Goal: Task Accomplishment & Management: Use online tool/utility

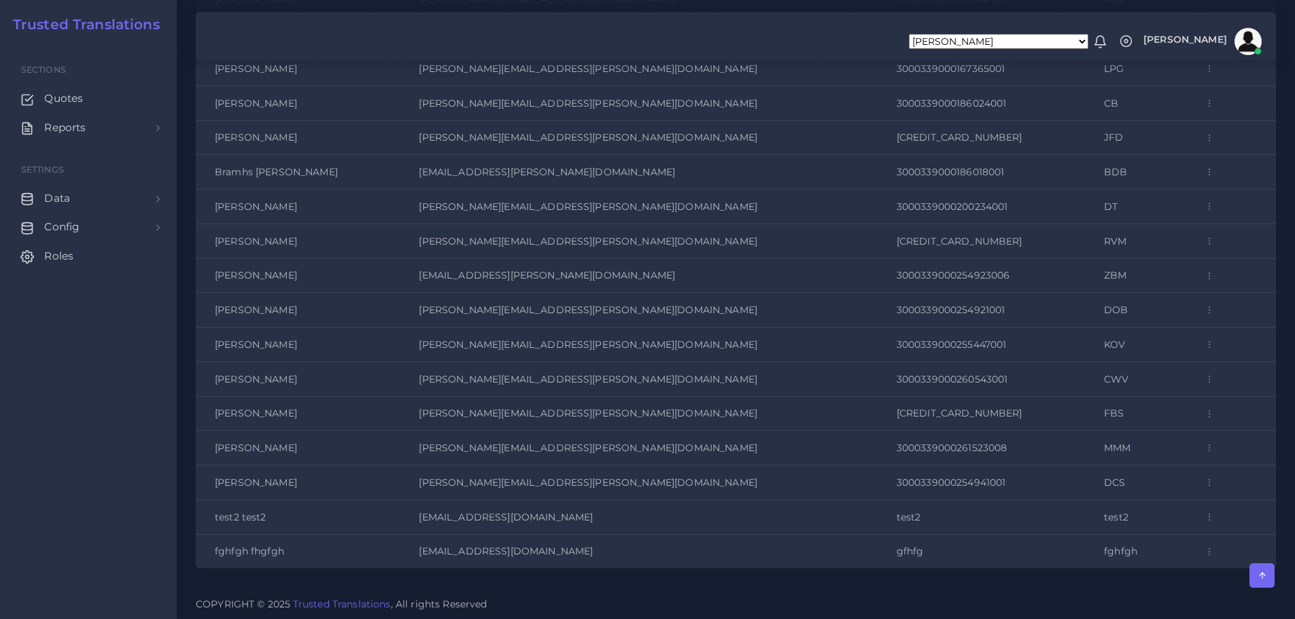
scroll to position [4031, 0]
click at [65, 256] on span "Roles" at bounding box center [62, 256] width 29 height 15
click at [71, 129] on span "Reports" at bounding box center [68, 127] width 41 height 15
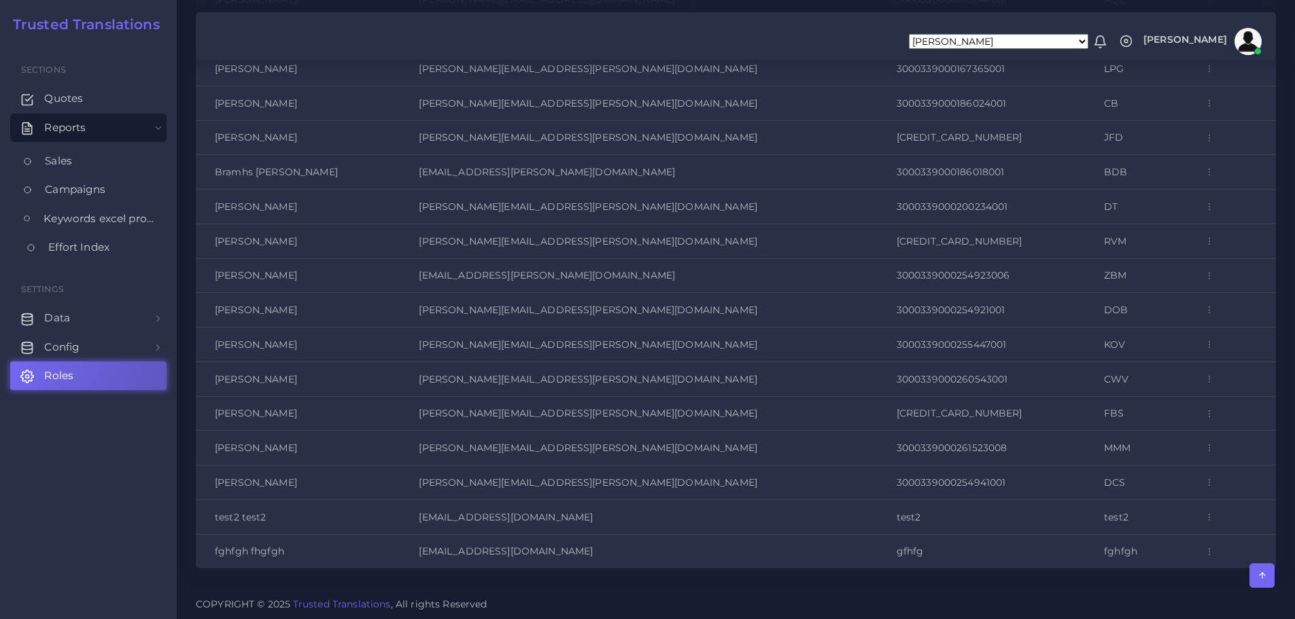
click at [72, 247] on span "Effort Index" at bounding box center [78, 247] width 61 height 15
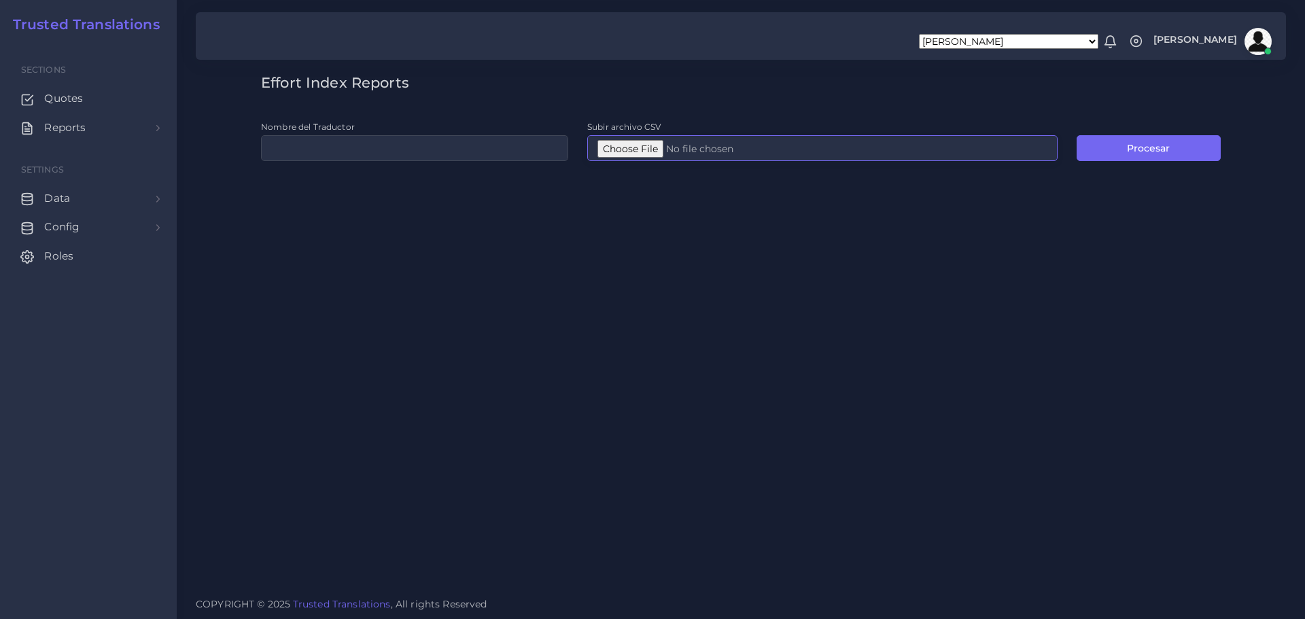
click at [627, 151] on input "Subir archivo CSV" at bounding box center [822, 148] width 470 height 26
type input "C:\fakepath\Post-analyses all languages (1).csv"
click at [1146, 141] on button "Procesar" at bounding box center [1149, 148] width 144 height 26
click at [306, 153] on input "Nombre del Traductor" at bounding box center [414, 148] width 307 height 26
type input "prueba4"
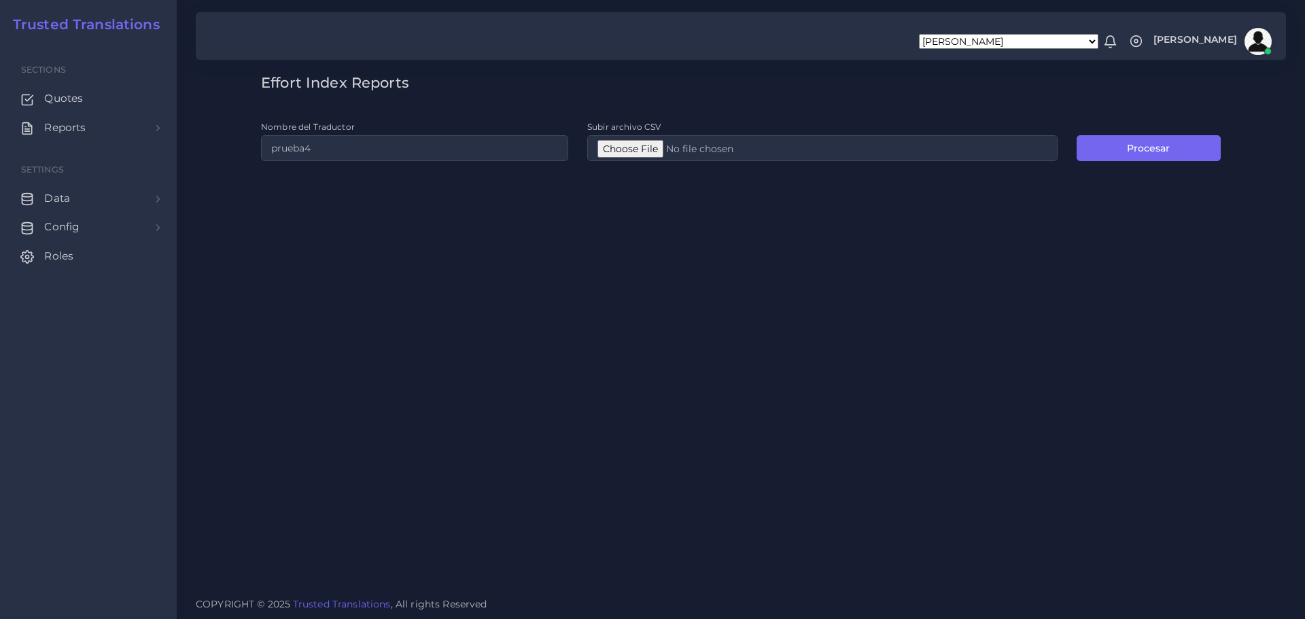
click at [874, 279] on div "Effort Index Reports Nombre del Traductor prueba4 Subir archivo CSV Procesar" at bounding box center [741, 293] width 1128 height 587
click at [1164, 141] on button "Procesar" at bounding box center [1149, 148] width 144 height 26
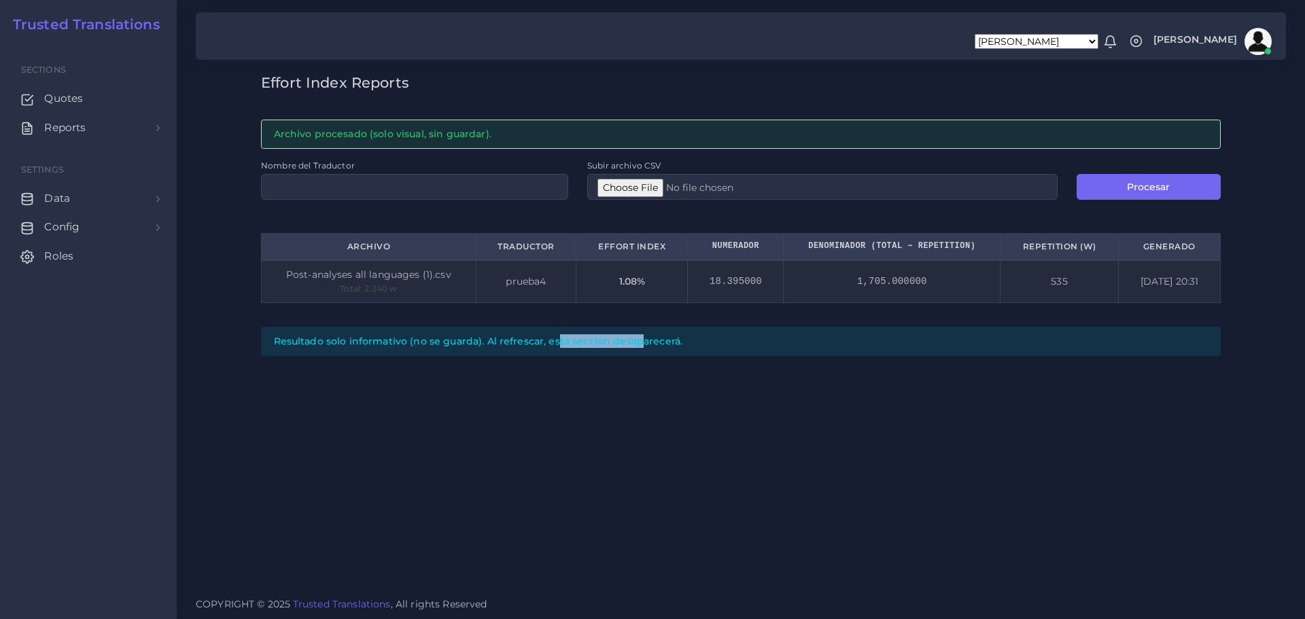
drag, startPoint x: 534, startPoint y: 343, endPoint x: 610, endPoint y: 364, distance: 79.5
click at [602, 362] on div "Effort Index Reports Archivo procesado (solo visual, sin guardar). Nombre del T…" at bounding box center [741, 293] width 1128 height 587
click at [736, 411] on div "Effort Index Reports Archivo procesado (solo visual, sin guardar). Nombre del T…" at bounding box center [741, 293] width 1128 height 587
drag, startPoint x: 709, startPoint y: 286, endPoint x: 804, endPoint y: 292, distance: 95.4
click at [797, 290] on tr "Post-analyses all languages (1).csv Total: 2,240 w prueba4 1.08% 18.395000 1,70…" at bounding box center [741, 281] width 959 height 42
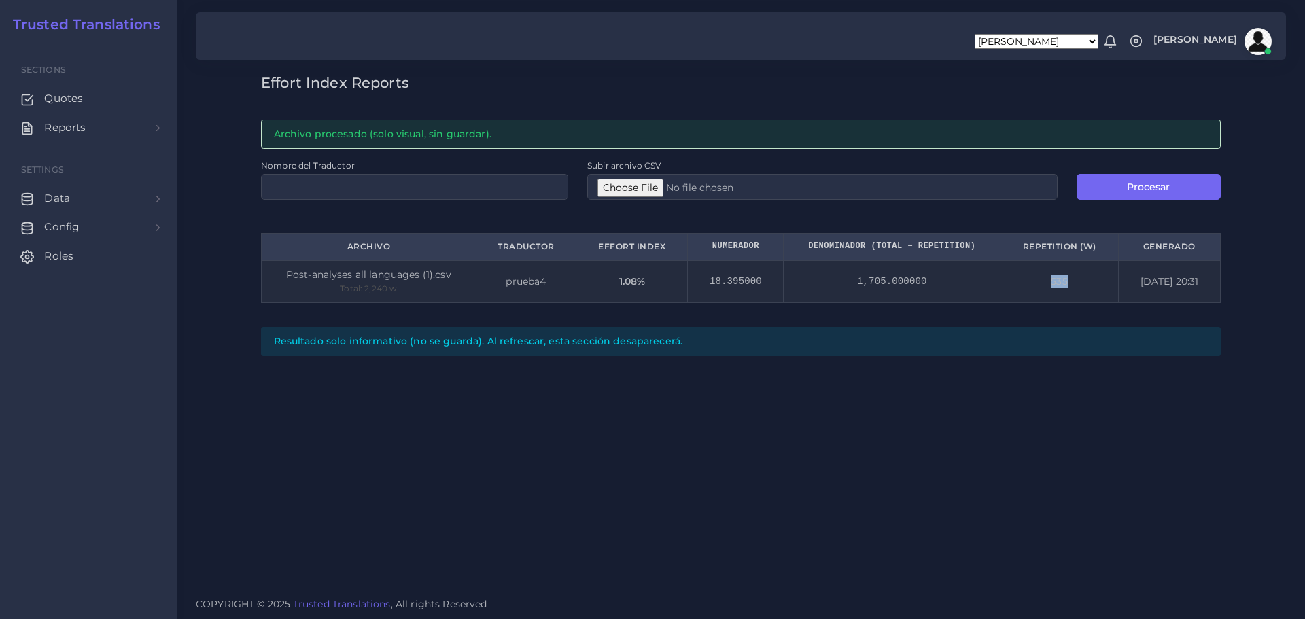
drag, startPoint x: 1058, startPoint y: 283, endPoint x: 1172, endPoint y: 296, distance: 115.7
click at [1137, 292] on tr "Post-analyses all languages (1).csv Total: 2,240 w prueba4 1.08% 18.395000 1,70…" at bounding box center [741, 281] width 959 height 42
click at [1121, 435] on div "Effort Index Reports Archivo procesado (solo visual, sin guardar). Nombre del T…" at bounding box center [741, 293] width 1128 height 587
drag, startPoint x: 493, startPoint y: 246, endPoint x: 556, endPoint y: 252, distance: 62.8
click at [556, 252] on th "Traductor" at bounding box center [526, 247] width 101 height 27
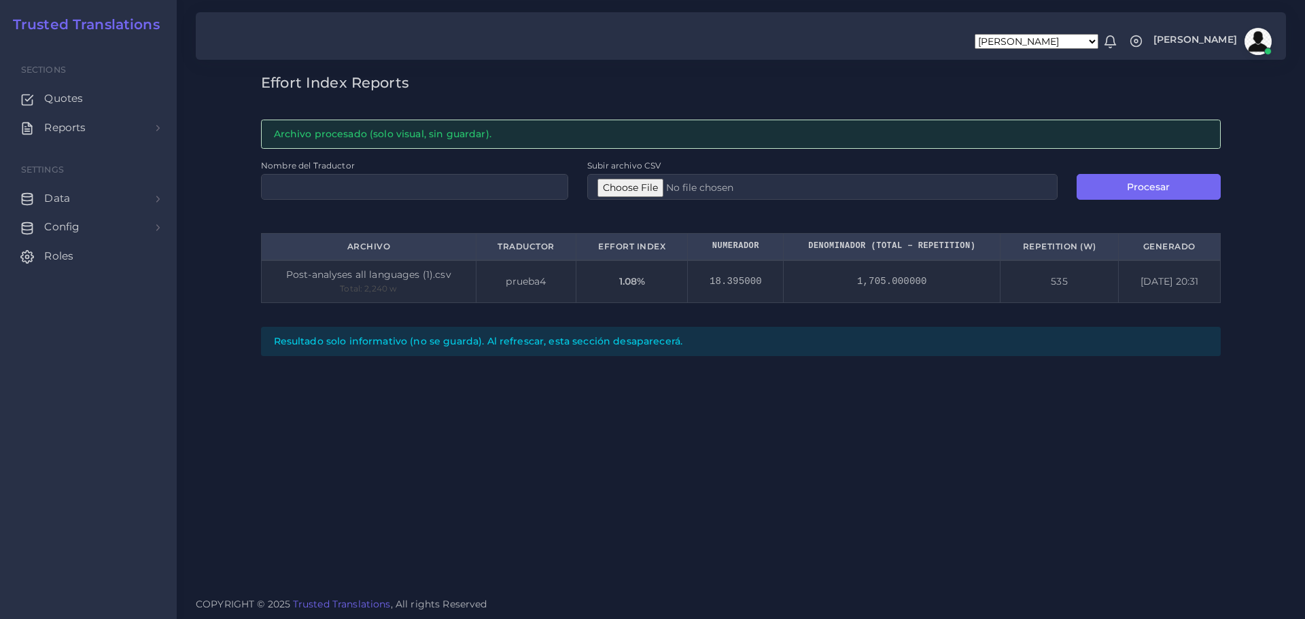
click at [764, 481] on div "Effort Index Reports Archivo procesado (solo visual, sin guardar). Nombre del T…" at bounding box center [741, 293] width 1128 height 587
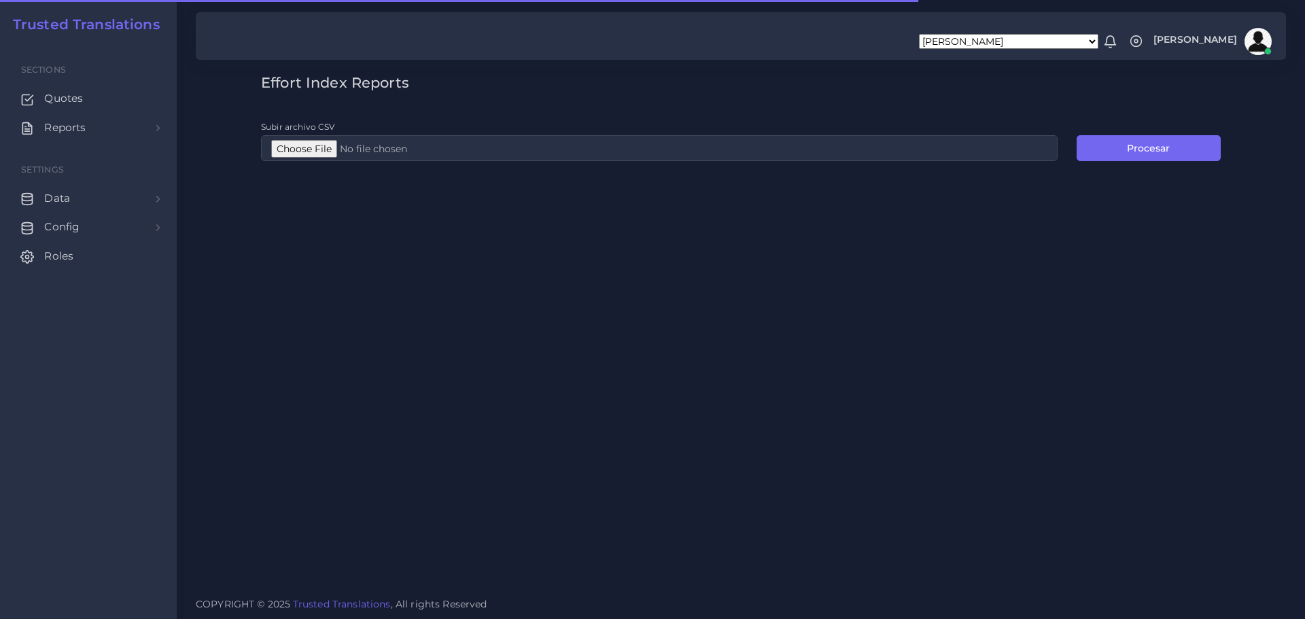
click at [515, 266] on div "Effort Index Reports Subir archivo CSV Procesar" at bounding box center [741, 293] width 1128 height 587
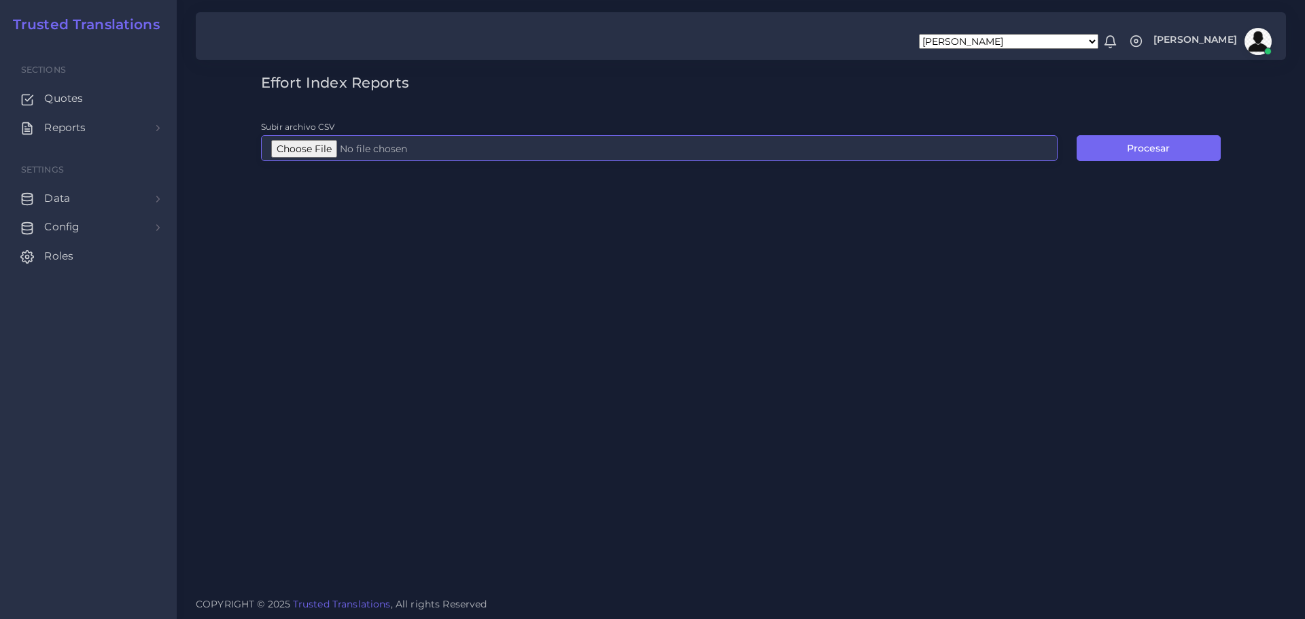
click at [315, 148] on input "Subir archivo CSV" at bounding box center [659, 148] width 797 height 26
type input "C:\fakepath\Post-analyses all languages (1).csv"
click at [1121, 146] on button "Procesar" at bounding box center [1149, 148] width 144 height 26
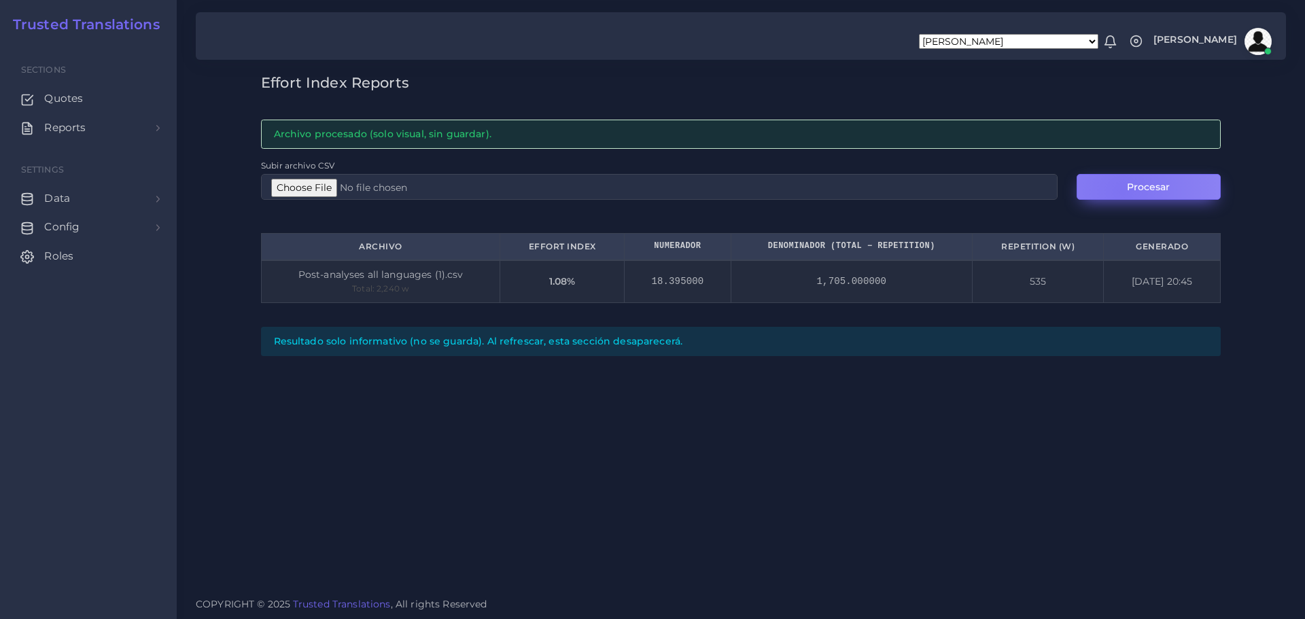
click at [1122, 192] on button "Procesar" at bounding box center [1149, 187] width 144 height 26
click at [324, 186] on input "Subir archivo CSV" at bounding box center [659, 187] width 797 height 26
type input "C:\fakepath\Post-analyses all languages(Post-analyses all languages) (1).csv"
click at [1168, 190] on button "Procesar" at bounding box center [1149, 187] width 144 height 26
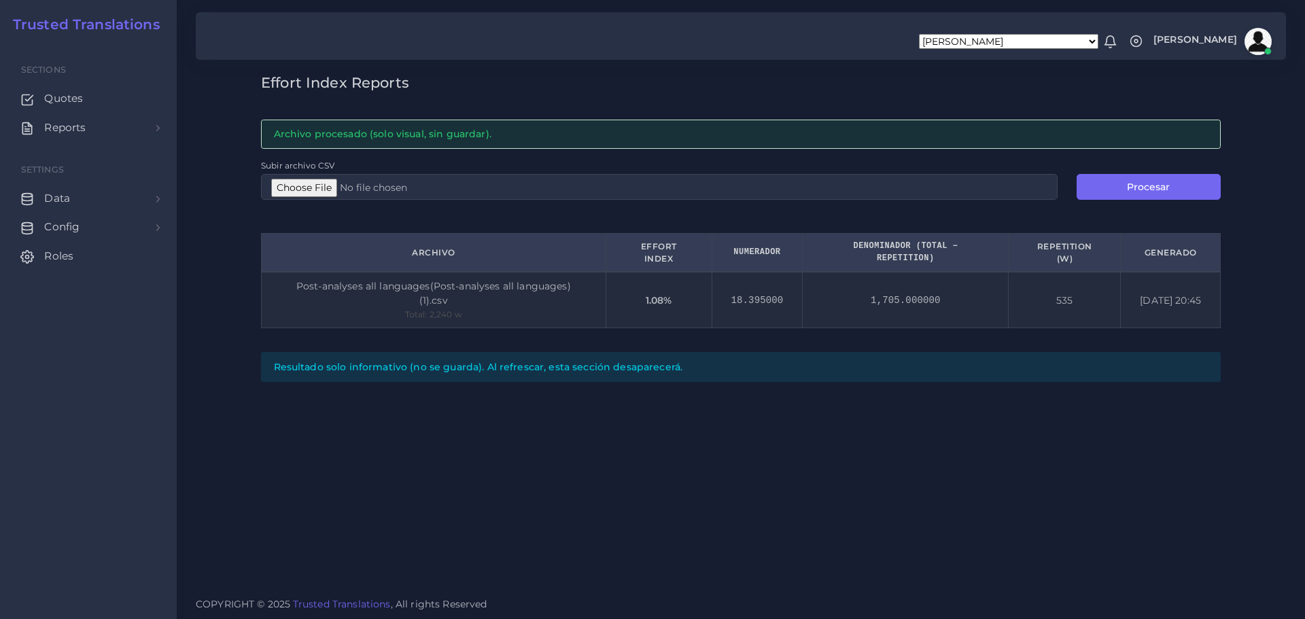
click at [424, 428] on div "Effort Index Reports Archivo procesado (solo visual, sin guardar). Subir archiv…" at bounding box center [741, 293] width 1128 height 587
click at [307, 185] on input "Subir archivo CSV" at bounding box center [659, 187] width 797 height 26
type input "C:\fakepath\Post-analyses all languages(Post-analyses all languages) (1).csv"
click at [1151, 181] on button "Procesar" at bounding box center [1149, 187] width 144 height 26
click at [1091, 512] on div "Effort Index Reports Archivo procesado (solo visual, sin guardar). Subir archiv…" at bounding box center [741, 293] width 1128 height 587
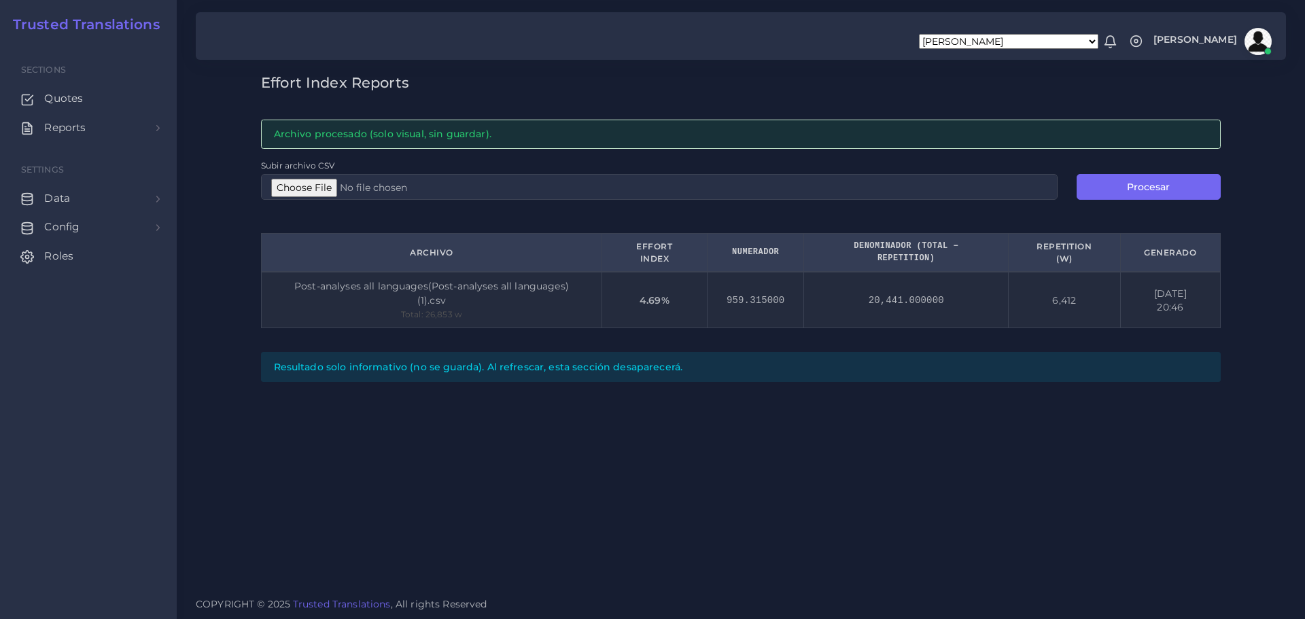
click at [1108, 512] on div "Effort Index Reports Archivo procesado (solo visual, sin guardar). Subir archiv…" at bounding box center [741, 293] width 1128 height 587
click at [807, 504] on div "Effort Index Reports Archivo procesado (solo visual, sin guardar). Subir archiv…" at bounding box center [741, 293] width 1128 height 587
click at [311, 190] on input "Subir archivo CSV" at bounding box center [659, 187] width 797 height 26
type input "C:\fakepath\Post-analyses all languages(Post-analyses all languages) (1).csv"
click at [1159, 182] on button "Procesar" at bounding box center [1149, 187] width 144 height 26
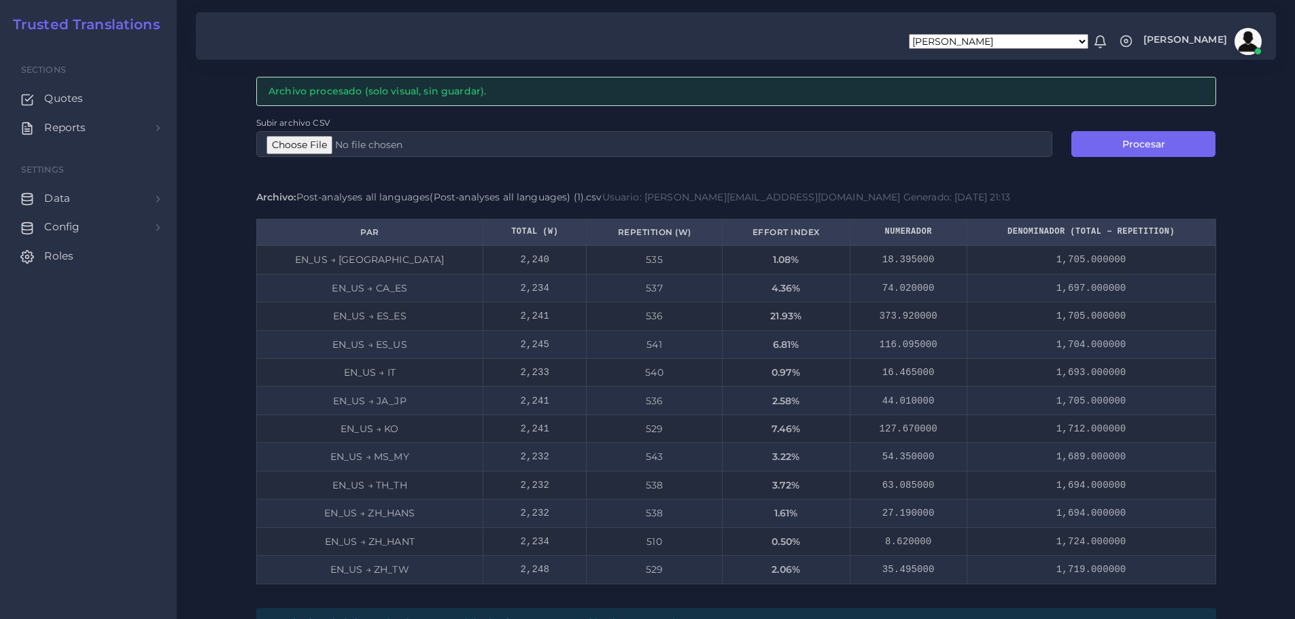
scroll to position [93, 0]
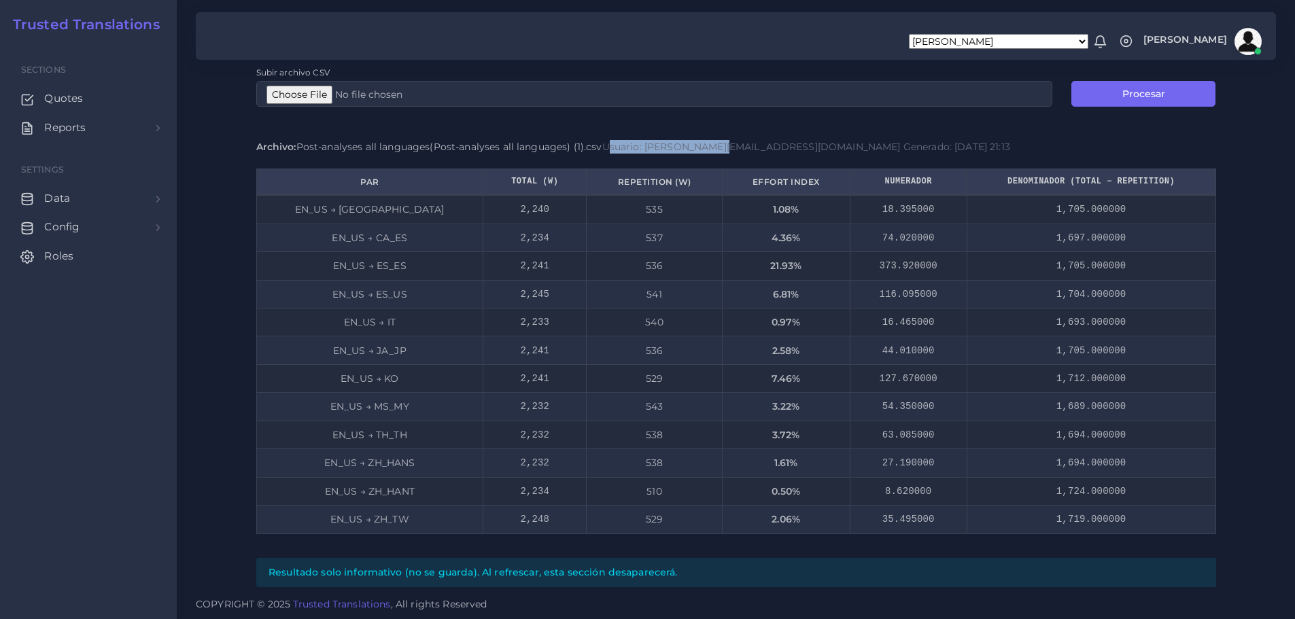
drag, startPoint x: 611, startPoint y: 148, endPoint x: 714, endPoint y: 149, distance: 102.6
click at [712, 149] on span "Usuario: georgiy.strashko@trustedtranslations.com" at bounding box center [751, 147] width 298 height 12
click at [757, 150] on span "Usuario: georgiy.strashko@trustedtranslations.com" at bounding box center [751, 147] width 298 height 12
drag, startPoint x: 464, startPoint y: 183, endPoint x: 542, endPoint y: 183, distance: 78.2
click at [542, 183] on th "Total (w)" at bounding box center [534, 182] width 103 height 27
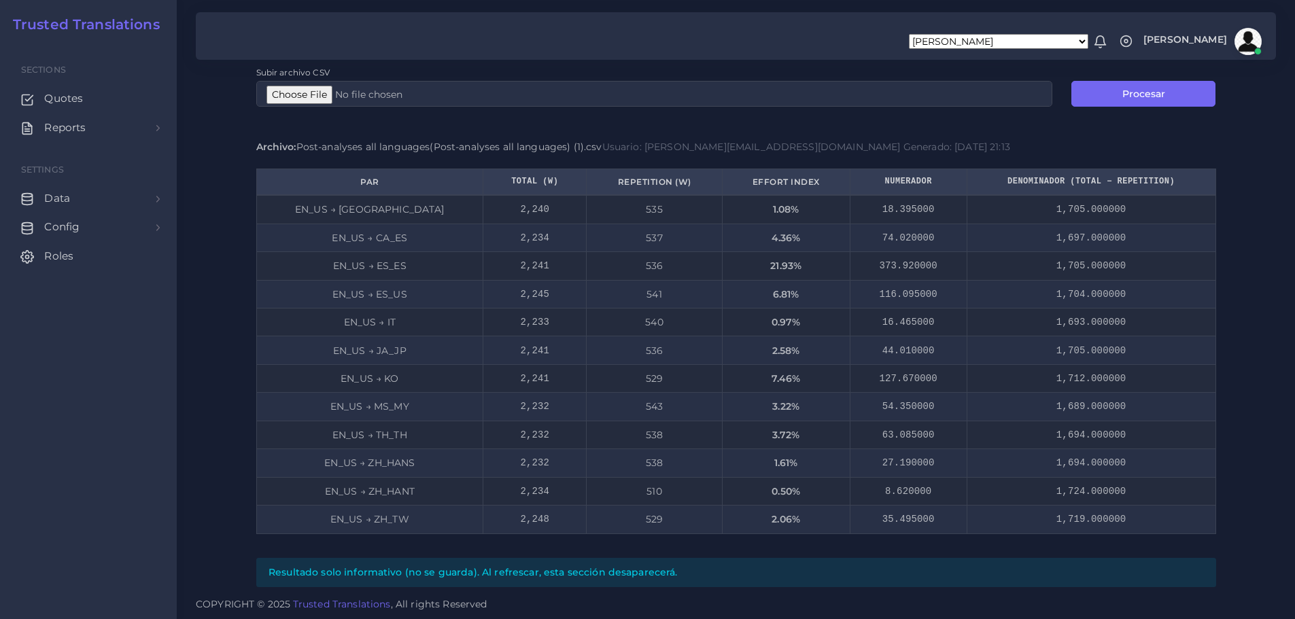
click at [587, 184] on th "Repetition (w)" at bounding box center [654, 182] width 135 height 27
drag, startPoint x: 580, startPoint y: 181, endPoint x: 635, endPoint y: 181, distance: 55.1
click at [635, 181] on th "Repetition (w)" at bounding box center [654, 182] width 135 height 27
drag, startPoint x: 495, startPoint y: 606, endPoint x: 320, endPoint y: 605, distance: 174.7
click at [320, 605] on p "COPYRIGHT © 2025 Trusted Translations , All rights Reserved" at bounding box center [736, 603] width 1080 height 17
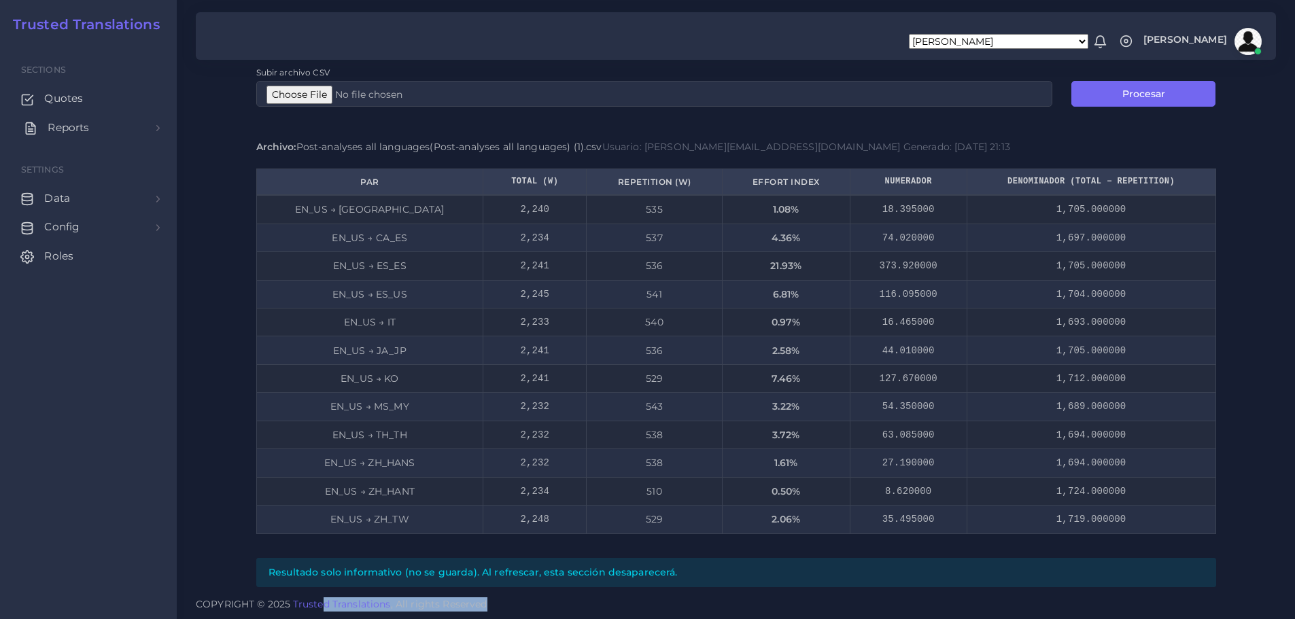
click at [69, 129] on span "Reports" at bounding box center [68, 127] width 41 height 15
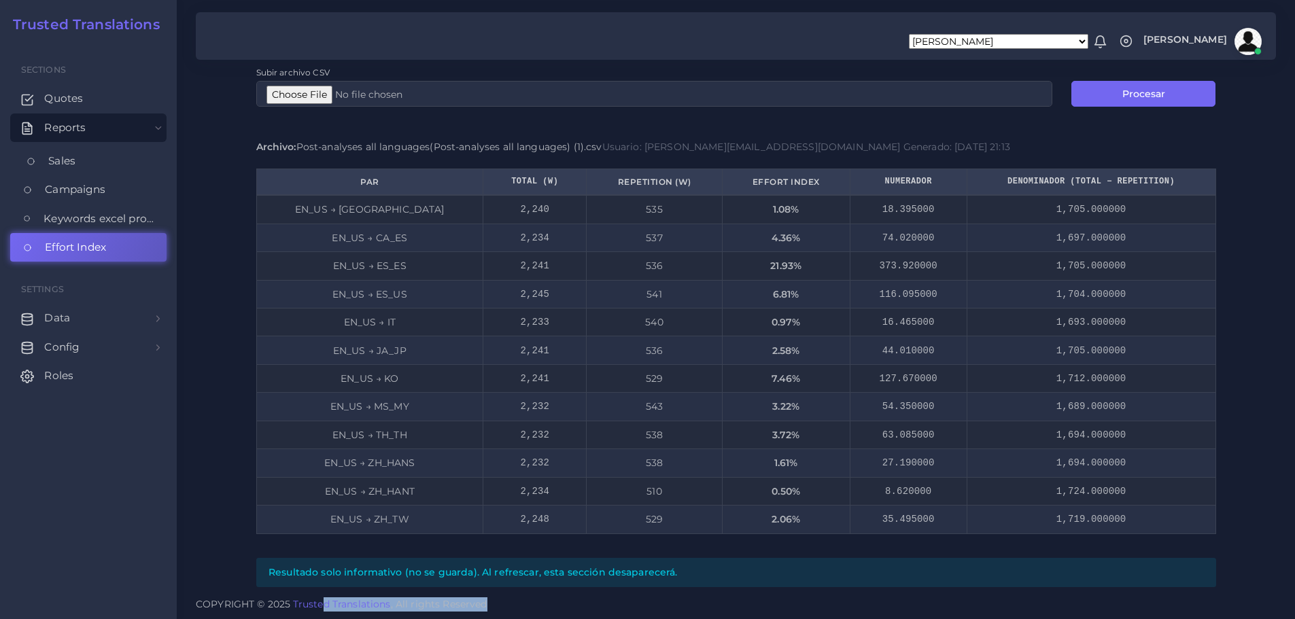
click at [61, 160] on span "Sales" at bounding box center [61, 161] width 27 height 15
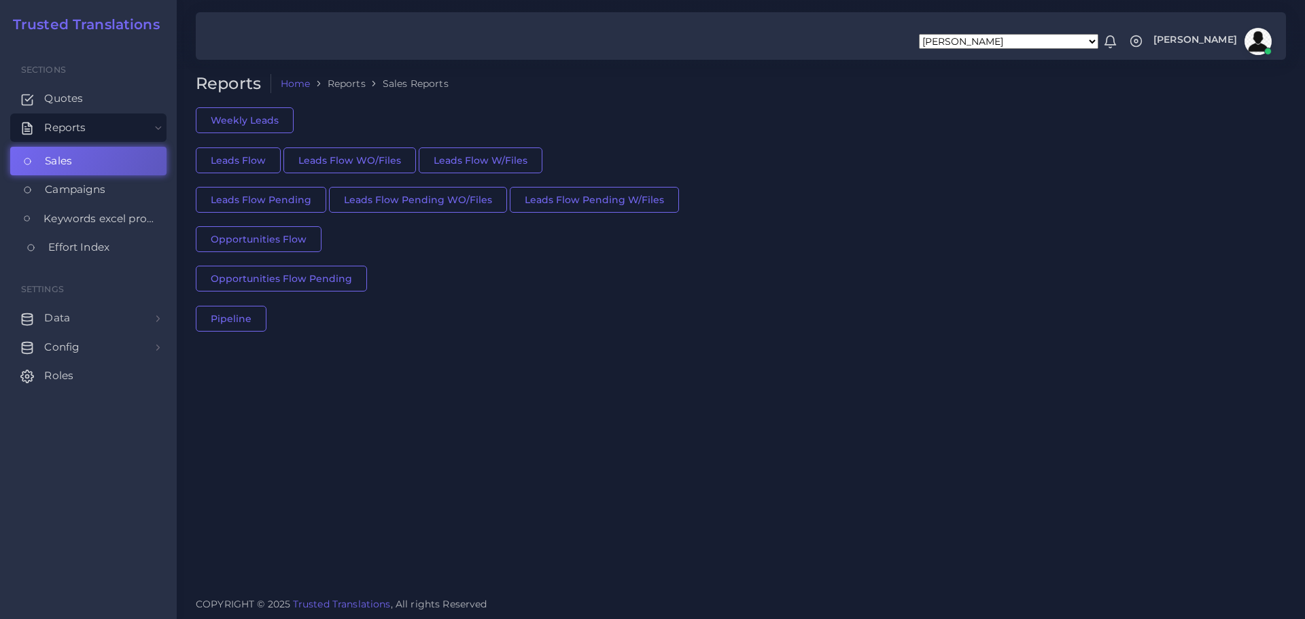
click at [82, 243] on span "Effort Index" at bounding box center [78, 247] width 61 height 15
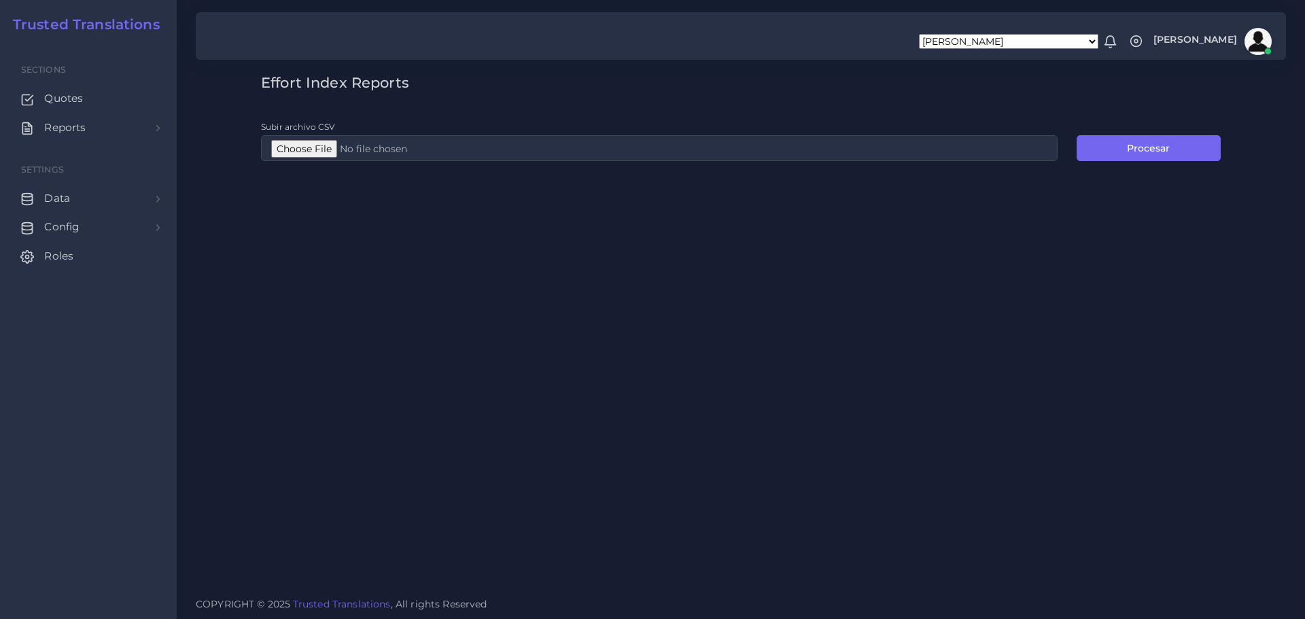
drag, startPoint x: 1113, startPoint y: 316, endPoint x: 1088, endPoint y: 239, distance: 81.0
click at [1114, 316] on div "Effort Index Reports Subir archivo CSV Procesar" at bounding box center [741, 293] width 1128 height 587
click at [279, 147] on input "Subir archivo CSV" at bounding box center [659, 148] width 797 height 26
type input "C:\fakepath\Post-analyses all languages(Post-analyses all languages) (1).csv"
click at [1177, 147] on button "Procesar" at bounding box center [1149, 148] width 144 height 26
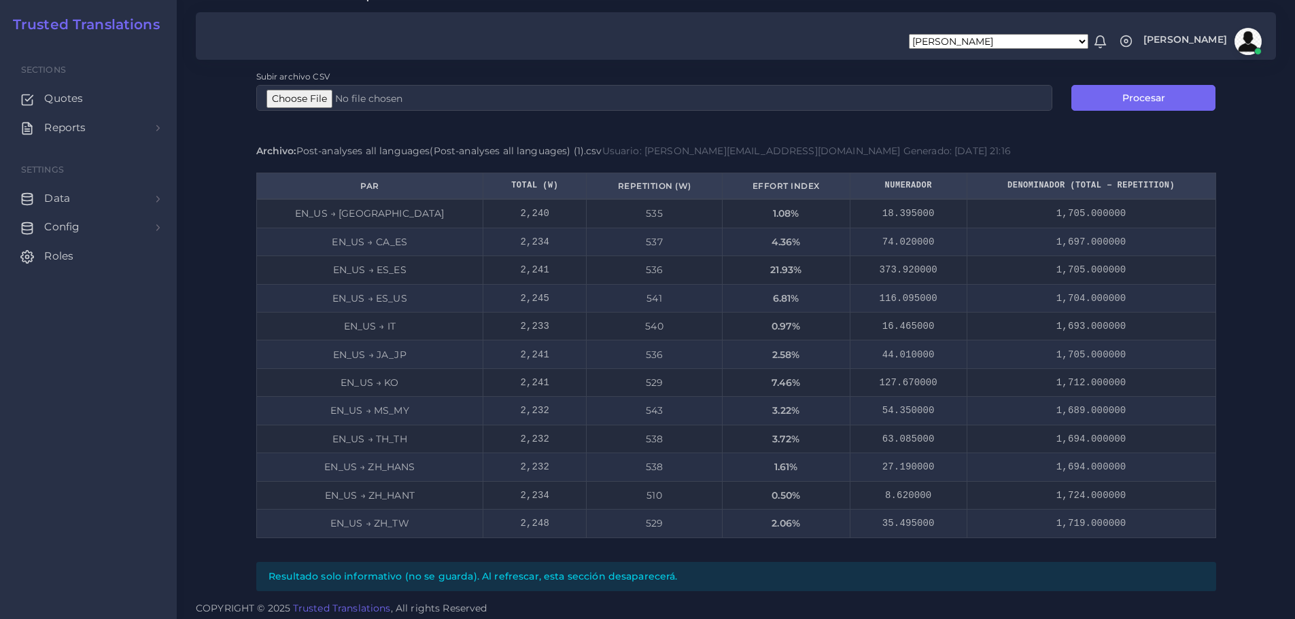
scroll to position [93, 0]
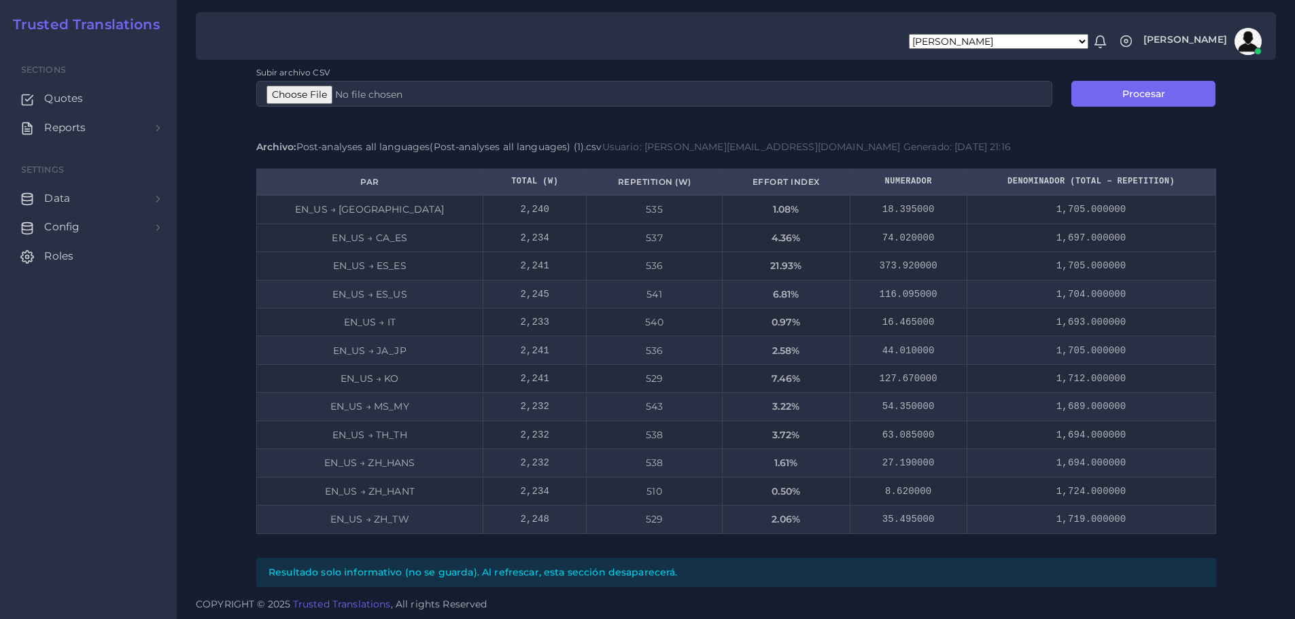
drag, startPoint x: 499, startPoint y: 118, endPoint x: 572, endPoint y: 224, distance: 129.1
click at [499, 118] on div "Effort Index Reports Archivo procesado (solo visual, sin guardar). Subir archiv…" at bounding box center [736, 284] width 979 height 606
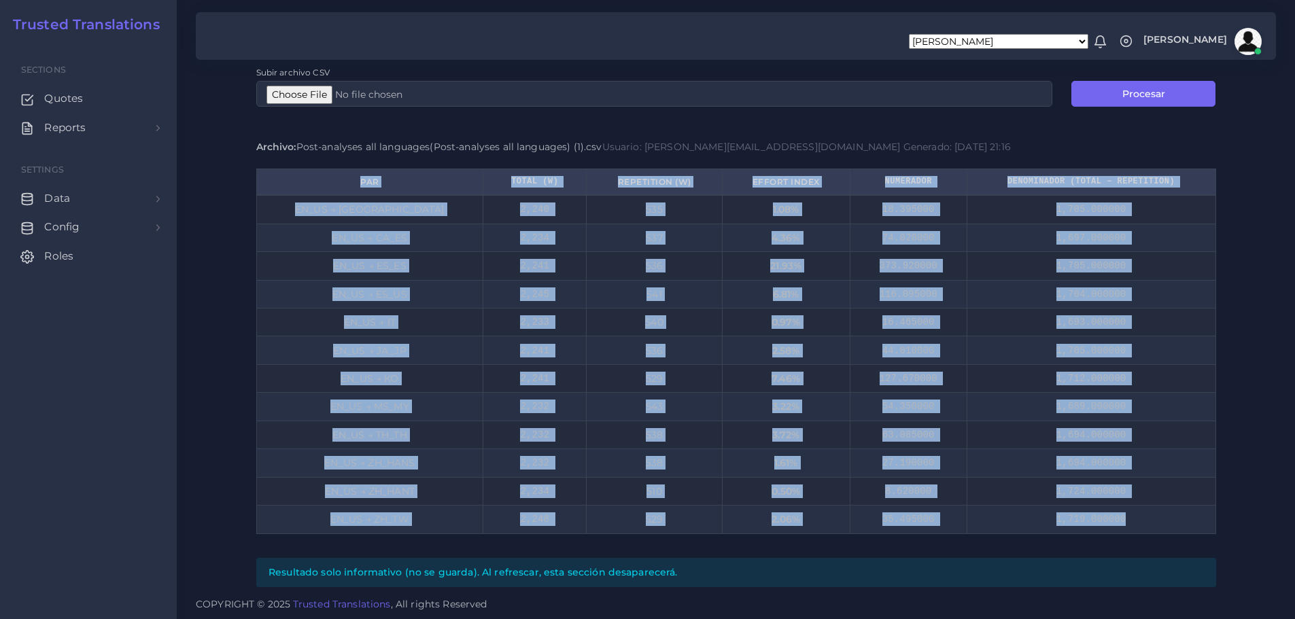
drag, startPoint x: 1153, startPoint y: 519, endPoint x: 250, endPoint y: 204, distance: 956.2
click at [250, 204] on div "Effort Index Reports Archivo procesado (solo visual, sin guardar). Subir archiv…" at bounding box center [736, 284] width 979 height 606
copy div "Par Total (w) Repetition (w) Effort Index Numerador Denominador (Total − Repeti…"
click at [690, 262] on td "536" at bounding box center [654, 266] width 135 height 28
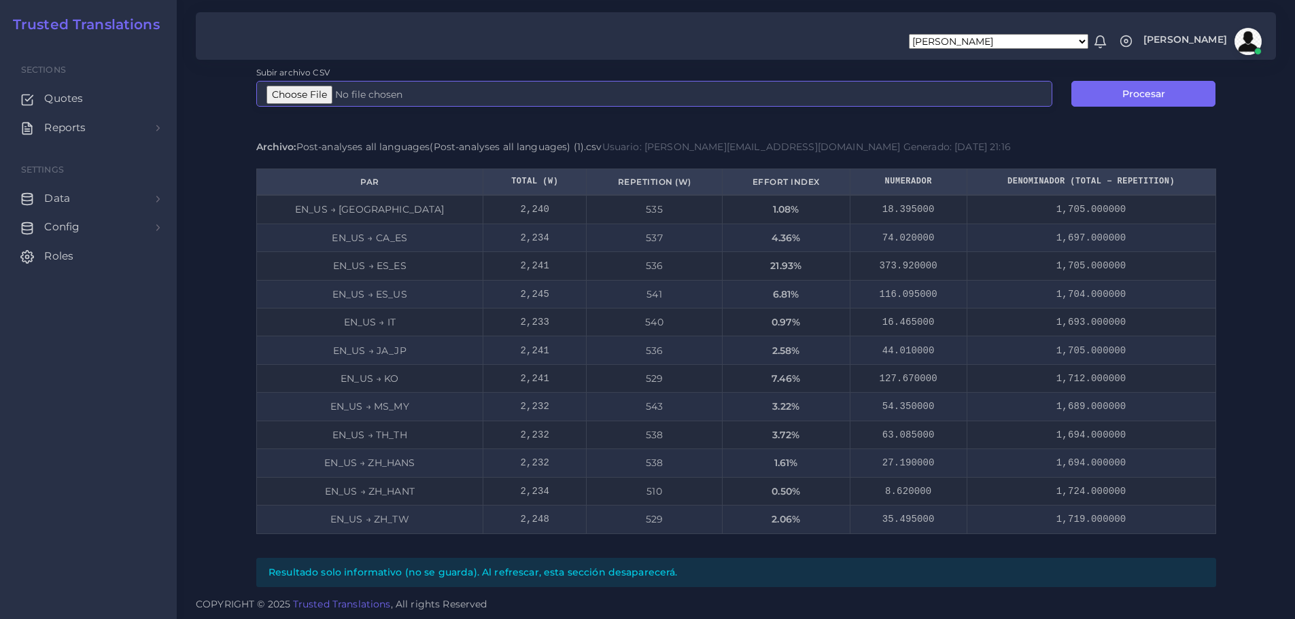
click at [281, 93] on input "Subir archivo CSV" at bounding box center [654, 94] width 797 height 26
type input "C:\fakepath\Post-analyses all languages(Post-analyses all languages) (1).csv"
click at [1132, 95] on button "Procesar" at bounding box center [1143, 94] width 144 height 26
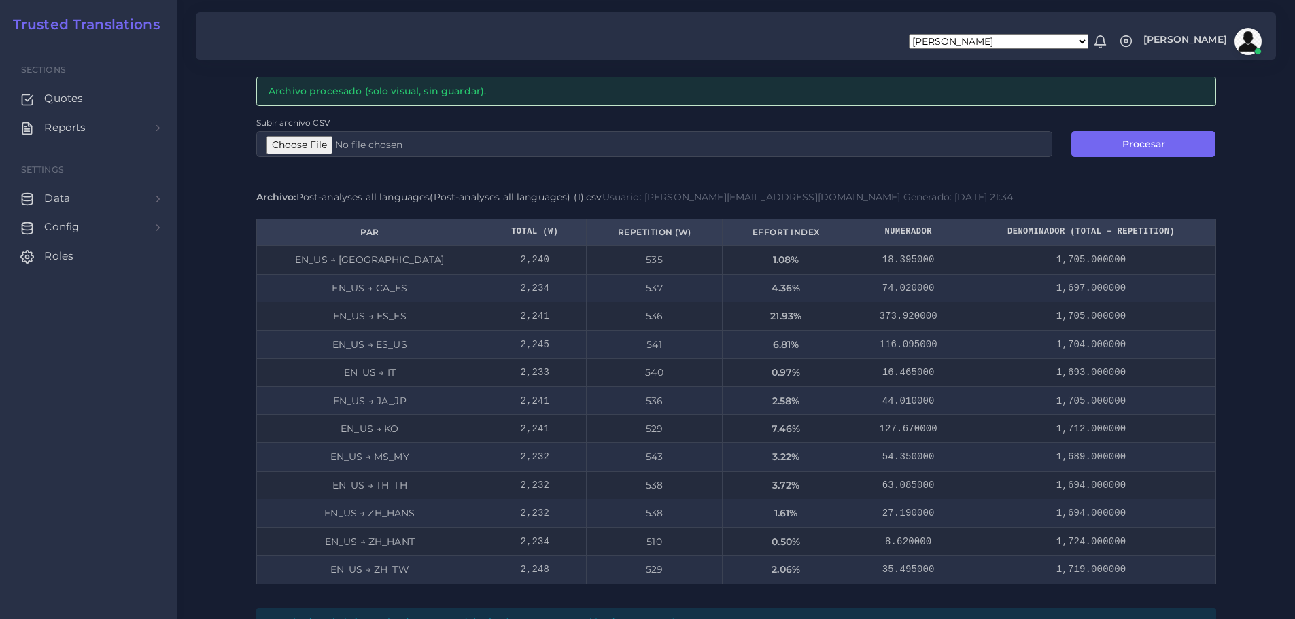
scroll to position [93, 0]
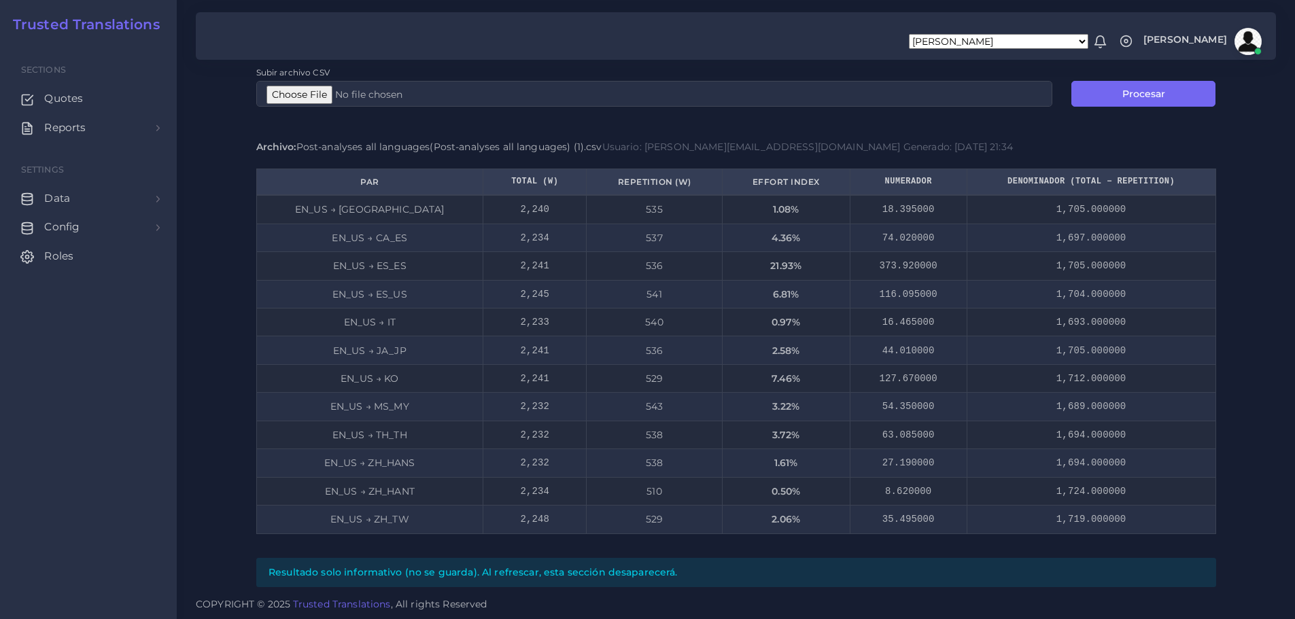
click at [1233, 219] on div "Effort Index Reports Archivo procesado (solo visual, sin guardar). Subir archiv…" at bounding box center [736, 247] width 1118 height 680
click at [1253, 306] on div "Effort Index Reports Archivo procesado (solo visual, sin guardar). Subir archiv…" at bounding box center [736, 247] width 1118 height 680
click at [284, 93] on input "Subir archivo CSV" at bounding box center [654, 94] width 797 height 26
type input "C:\fakepath\Post-analyses all languages(Post-analyses all languages) (1).csv"
click at [1145, 94] on button "Procesar" at bounding box center [1143, 94] width 144 height 26
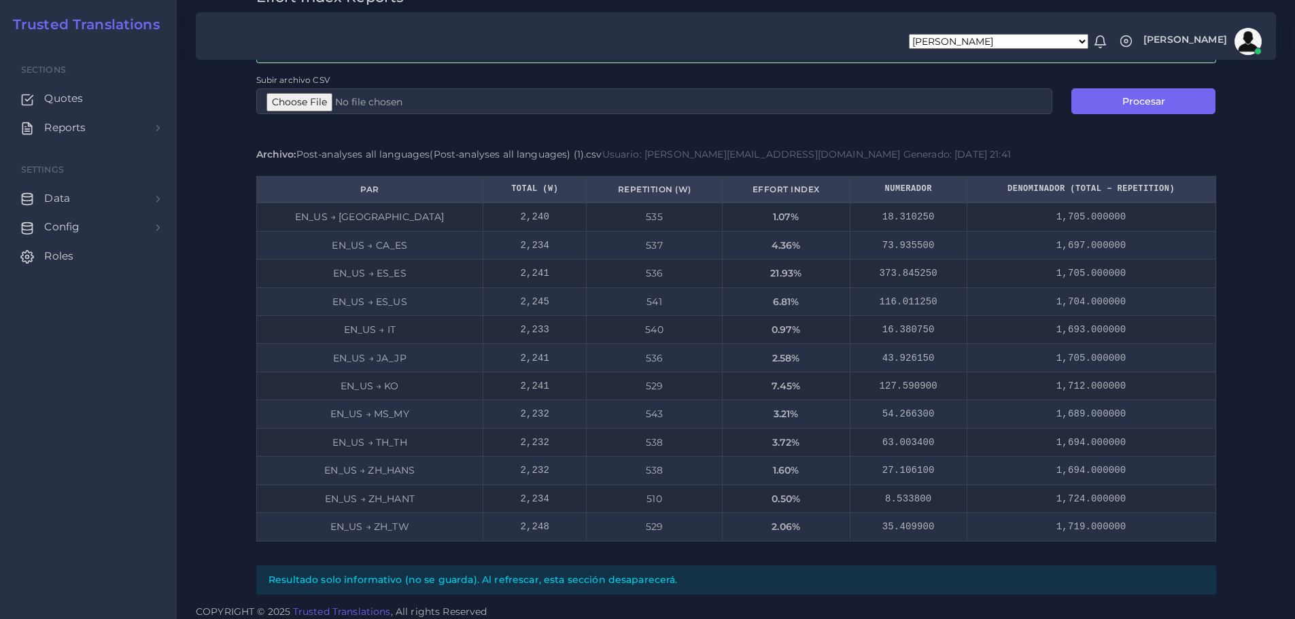
scroll to position [93, 0]
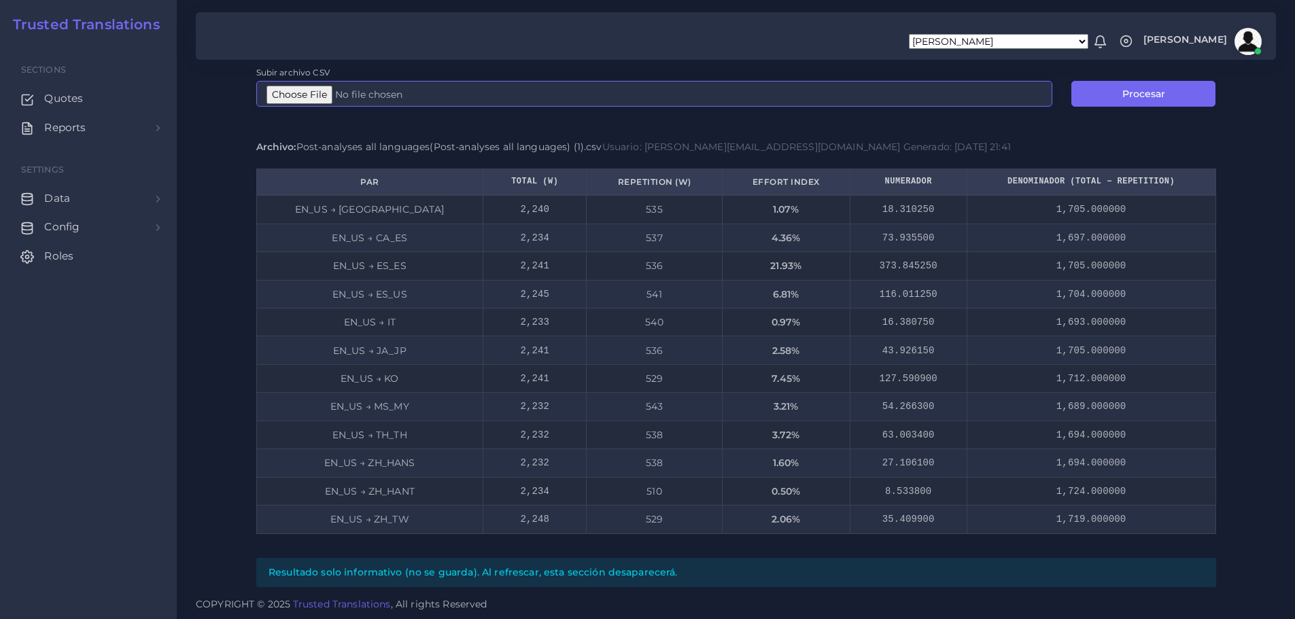
click at [294, 92] on input "Subir archivo CSV" at bounding box center [654, 94] width 797 height 26
type input "C:\fakepath\Post-analyses all languages(Post-analyses all languages) (1).csv"
click at [1167, 93] on button "Procesar" at bounding box center [1143, 94] width 144 height 26
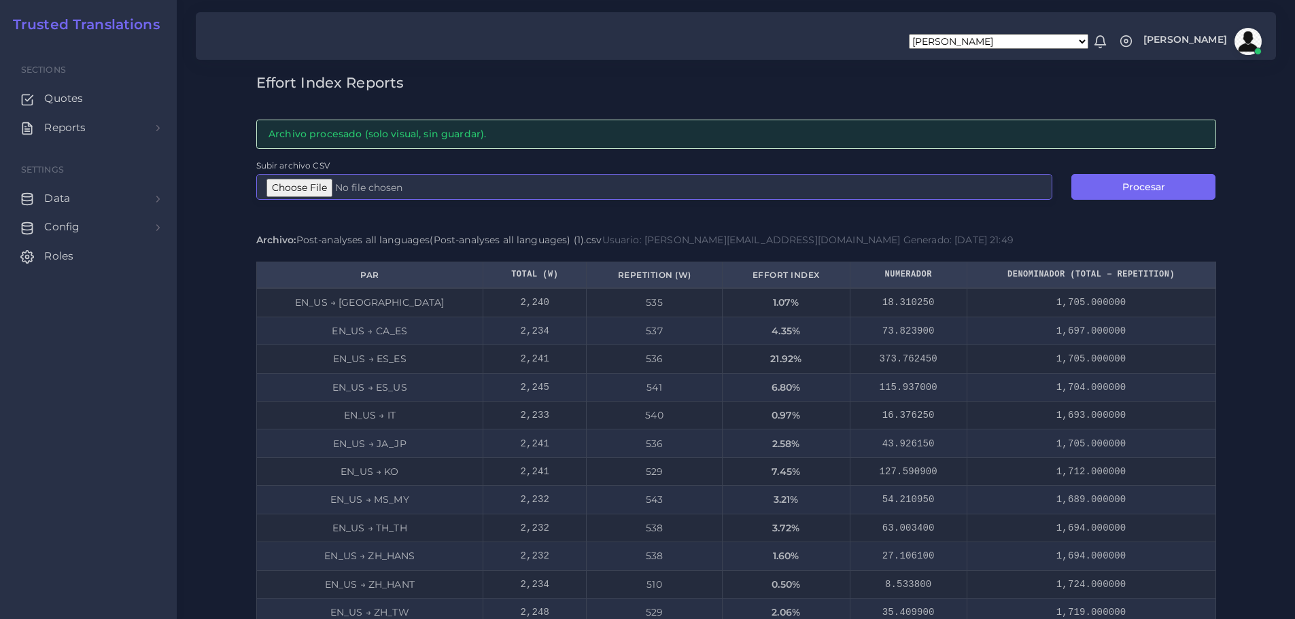
click at [296, 188] on input "Subir archivo CSV" at bounding box center [654, 187] width 797 height 26
type input "C:\fakepath\Post-analyses all languages(Post-analyses all languages) (1).csv"
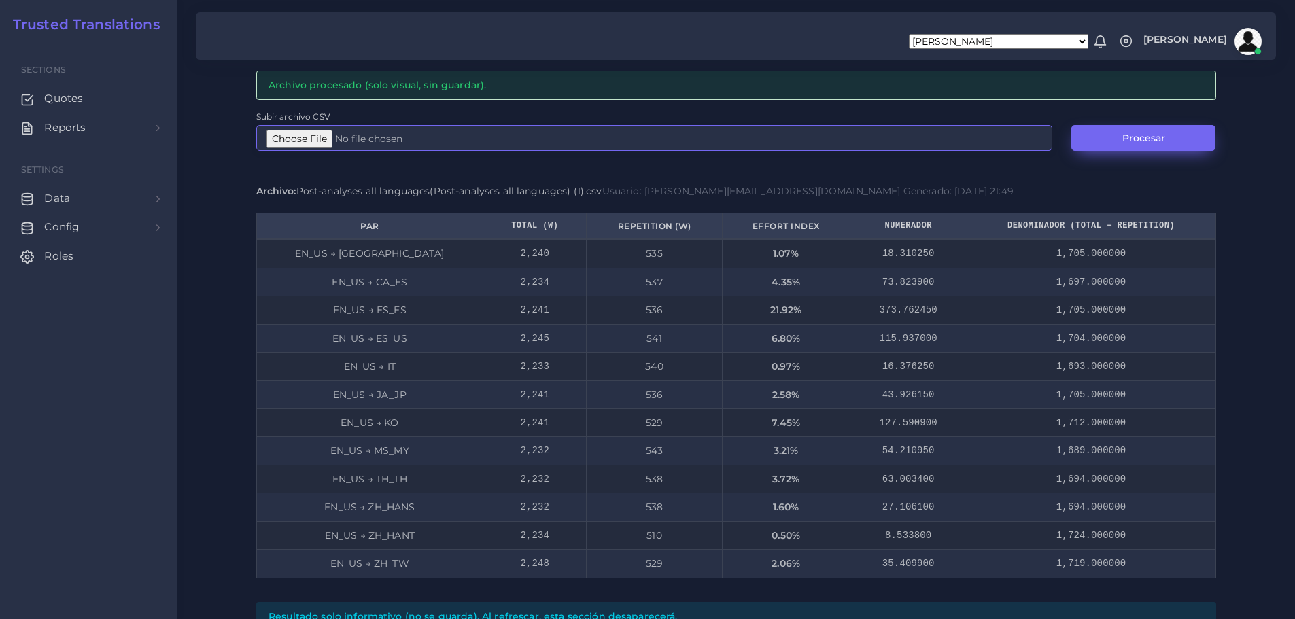
scroll to position [25, 0]
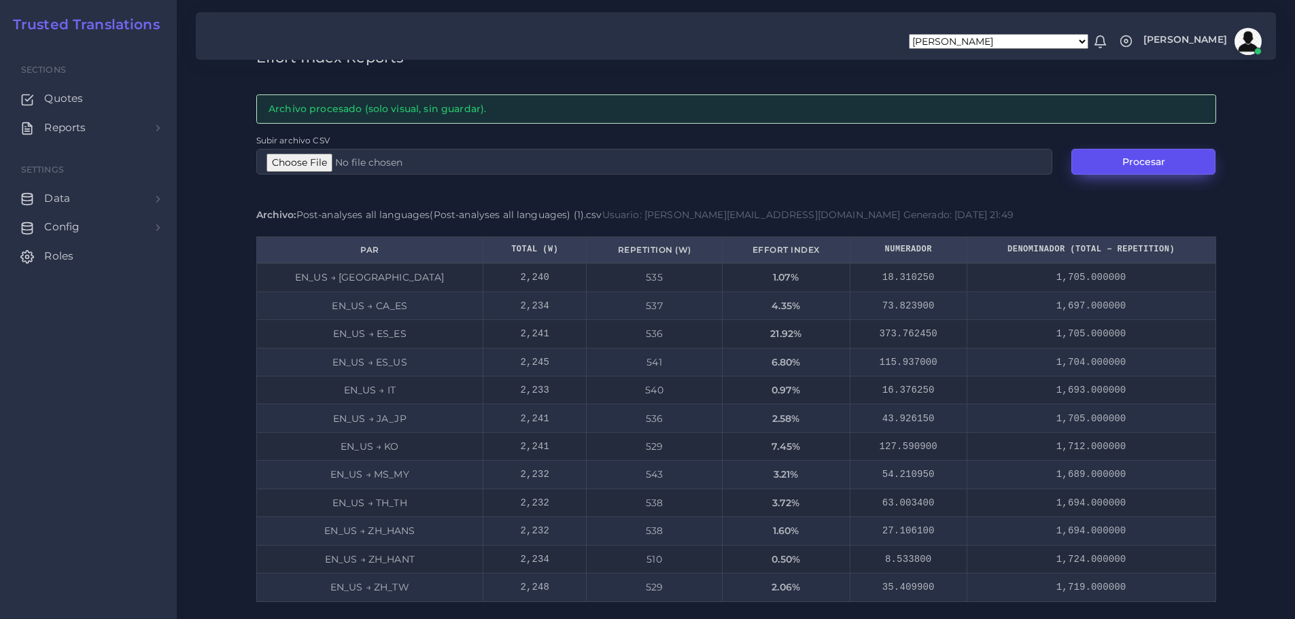
click at [1144, 162] on button "Procesar" at bounding box center [1143, 162] width 144 height 26
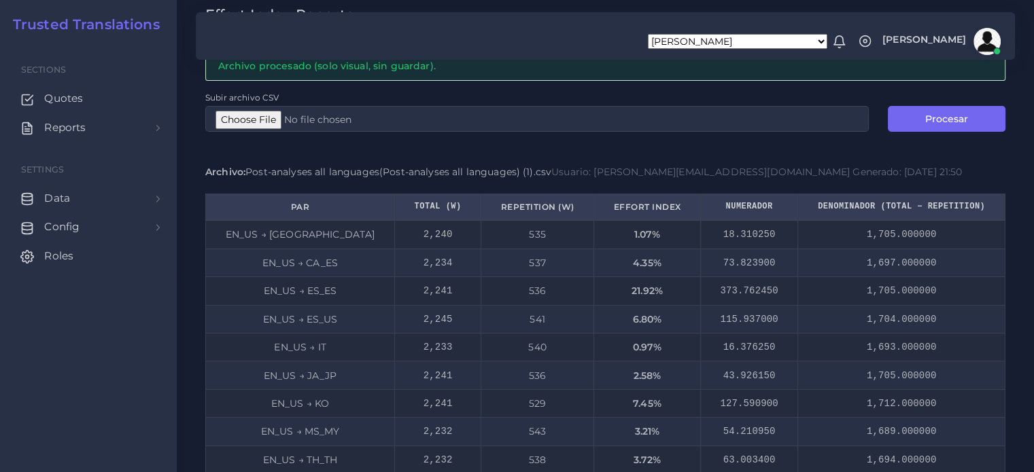
scroll to position [68, 0]
click at [154, 133] on link "Reports" at bounding box center [88, 128] width 156 height 29
